Goal: Task Accomplishment & Management: Use online tool/utility

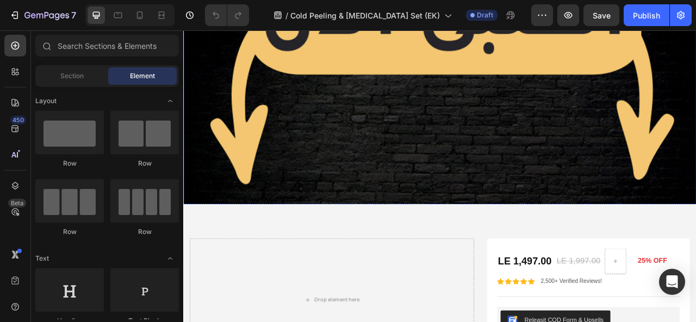
scroll to position [4074, 0]
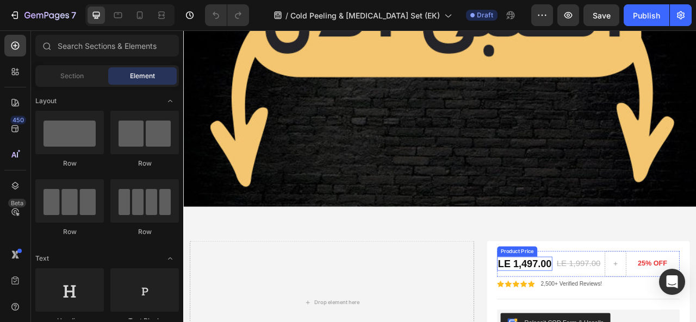
click at [605, 305] on div "Product Price" at bounding box center [607, 311] width 51 height 13
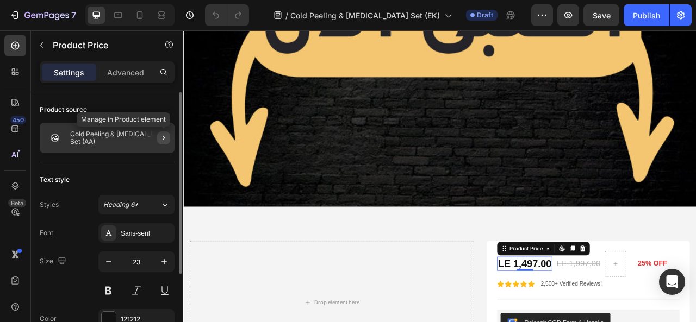
click at [159, 137] on icon "button" at bounding box center [163, 138] width 9 height 9
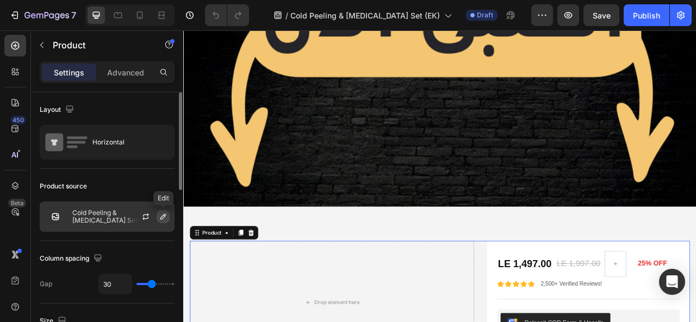
click at [166, 216] on icon "button" at bounding box center [163, 217] width 9 height 9
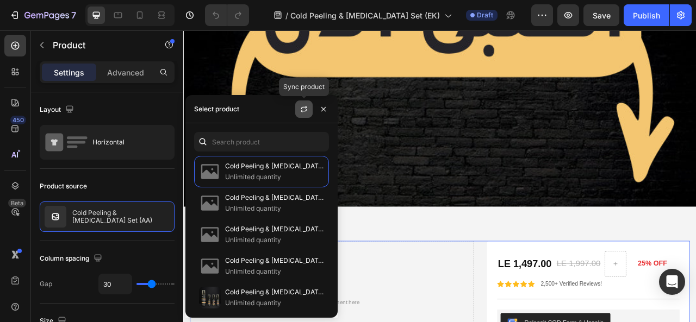
click at [303, 110] on icon "button" at bounding box center [303, 109] width 9 height 9
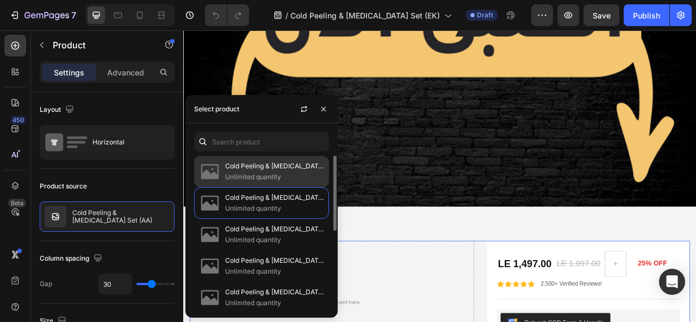
click at [262, 169] on p "Cold Peeling & [MEDICAL_DATA] Set (EK)" at bounding box center [274, 166] width 99 height 11
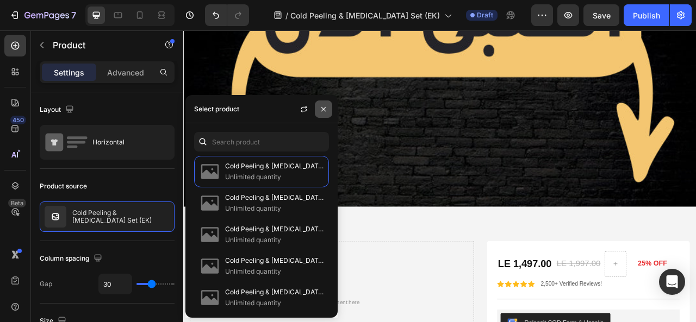
click at [324, 112] on icon "button" at bounding box center [323, 109] width 9 height 9
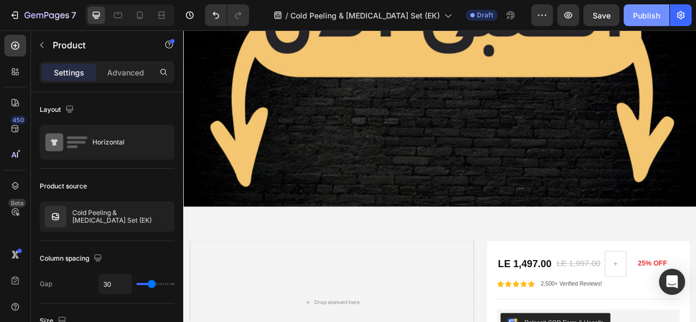
click at [634, 20] on div "Publish" at bounding box center [646, 15] width 27 height 11
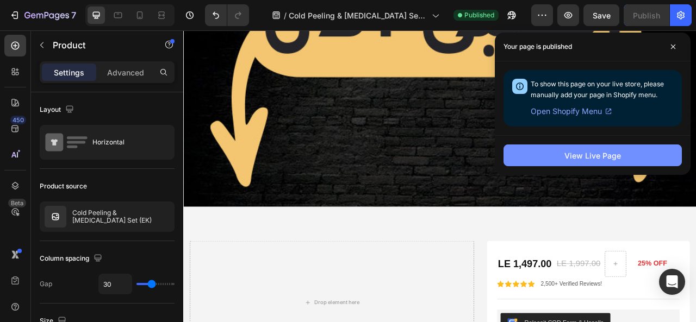
click at [616, 157] on div "View Live Page" at bounding box center [592, 155] width 57 height 11
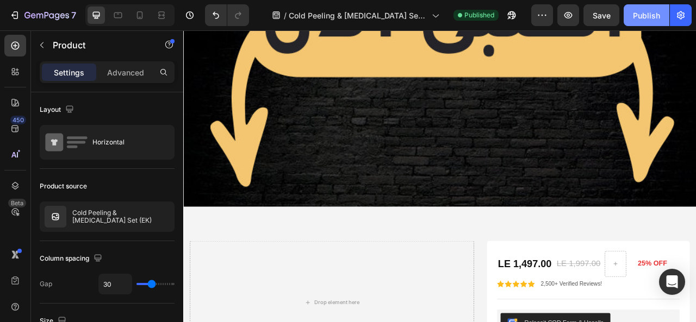
click at [647, 19] on div "Publish" at bounding box center [646, 15] width 27 height 11
